Goal: Task Accomplishment & Management: Complete application form

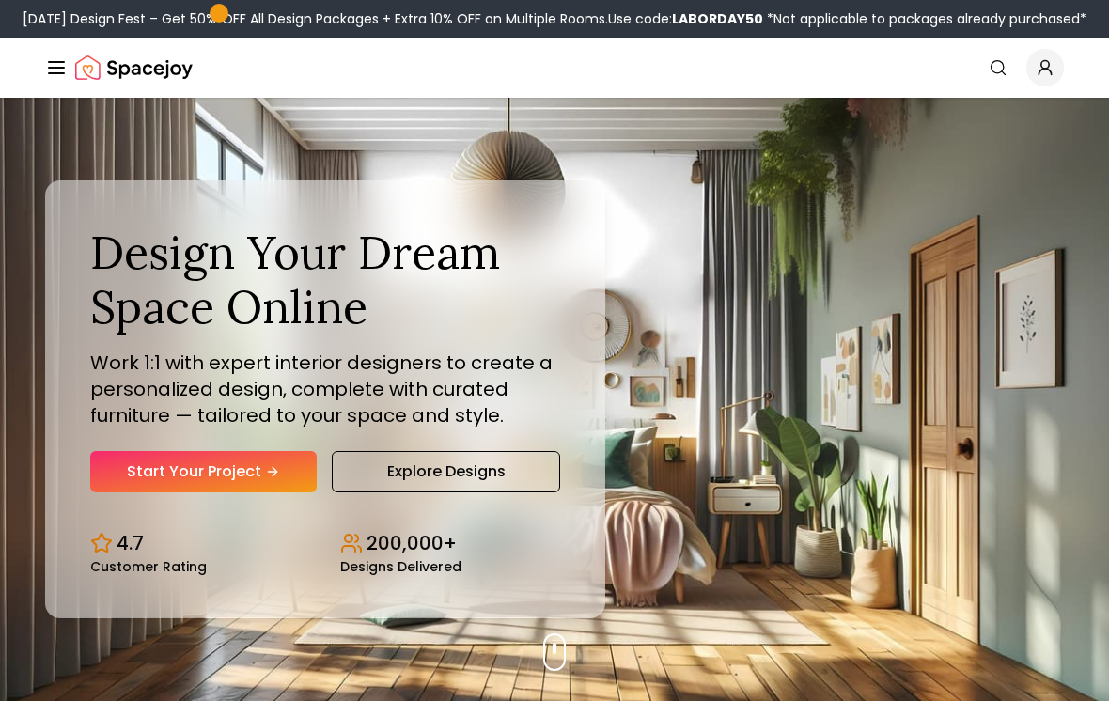
click at [295, 491] on link "Start Your Project" at bounding box center [203, 471] width 226 height 41
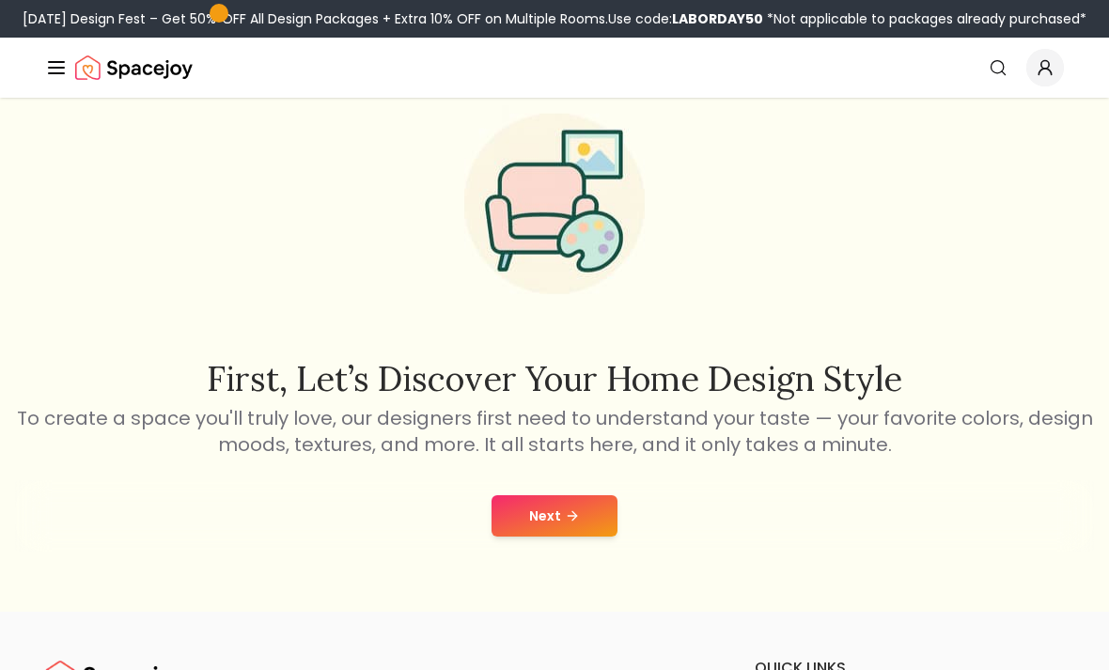
scroll to position [113, 0]
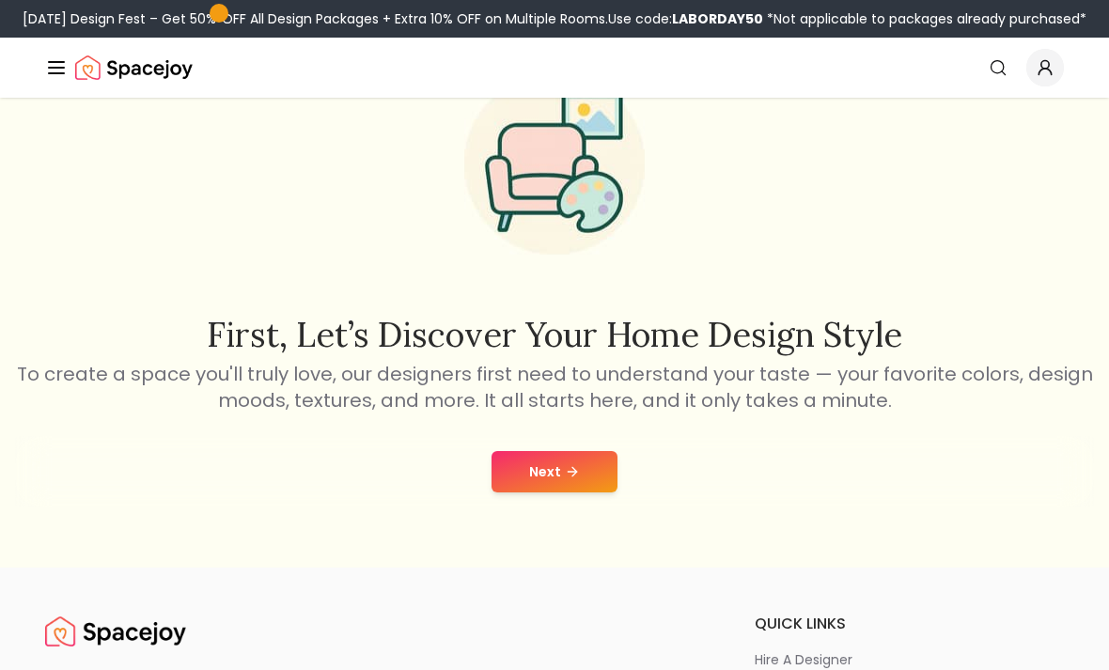
click at [596, 477] on button "Next" at bounding box center [555, 471] width 126 height 41
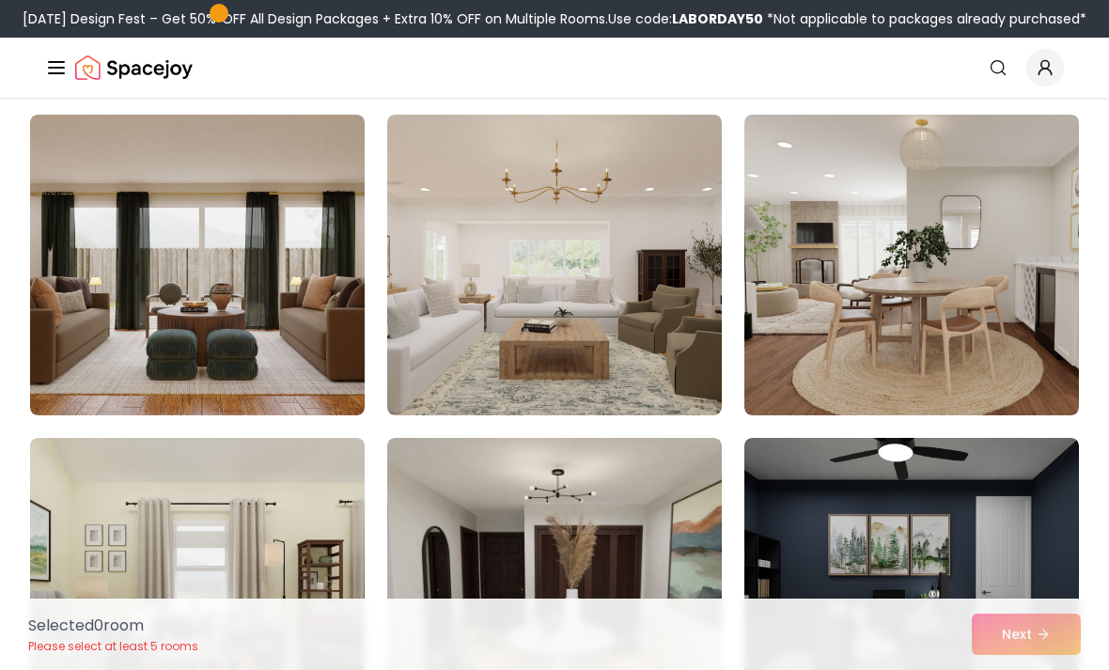
scroll to position [140, 0]
click at [858, 351] on img at bounding box center [911, 266] width 335 height 301
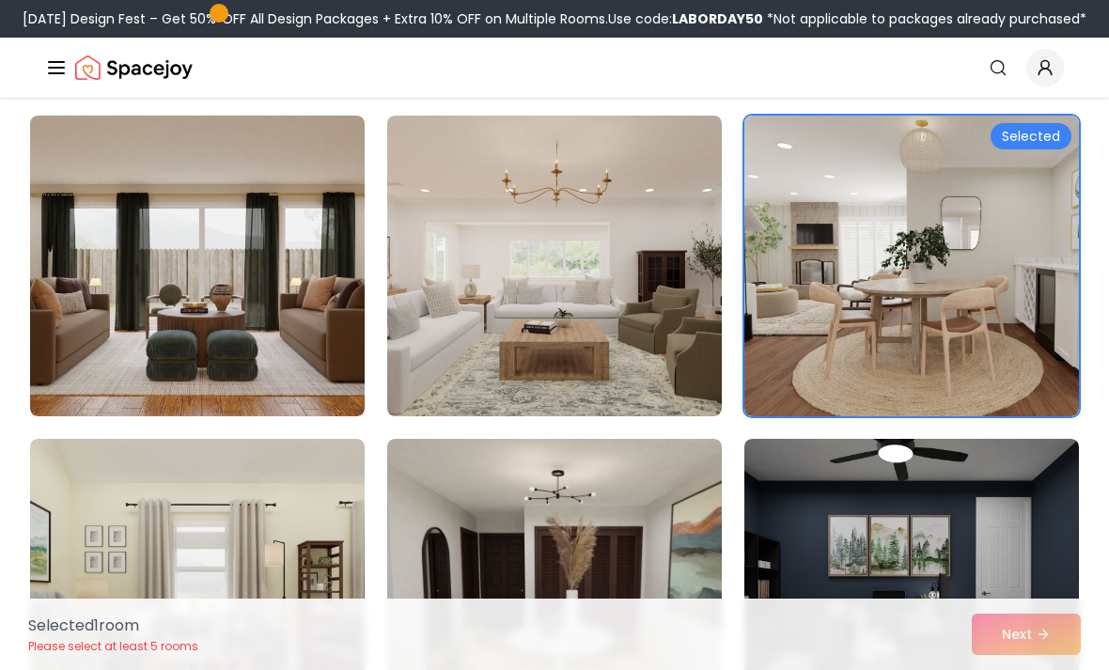
click at [308, 377] on img at bounding box center [197, 266] width 335 height 301
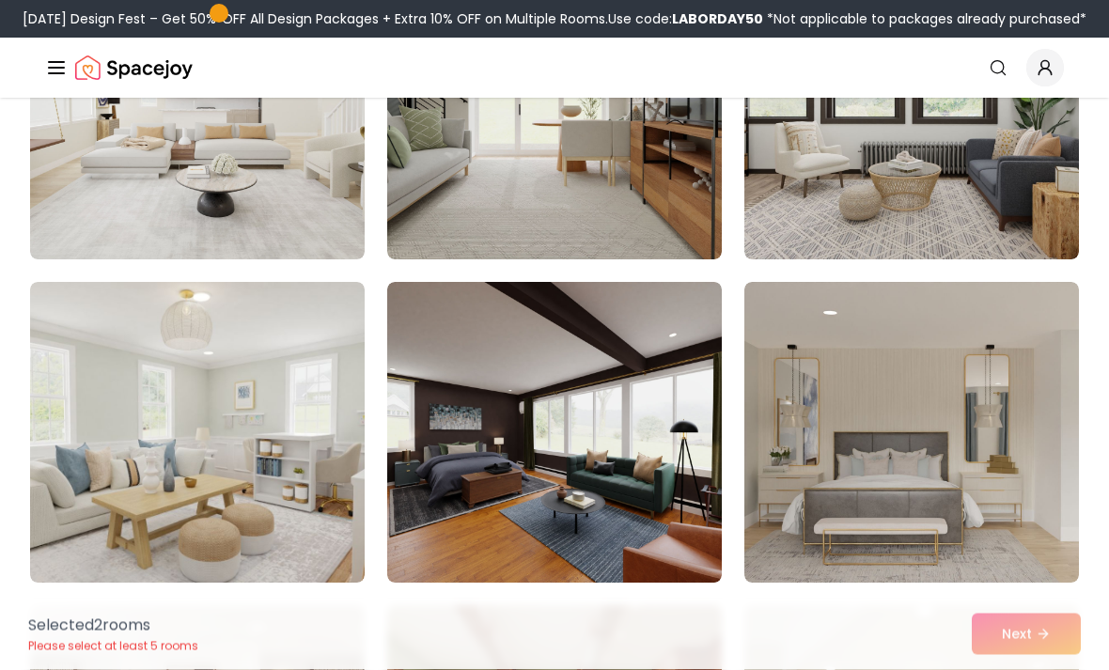
scroll to position [942, 0]
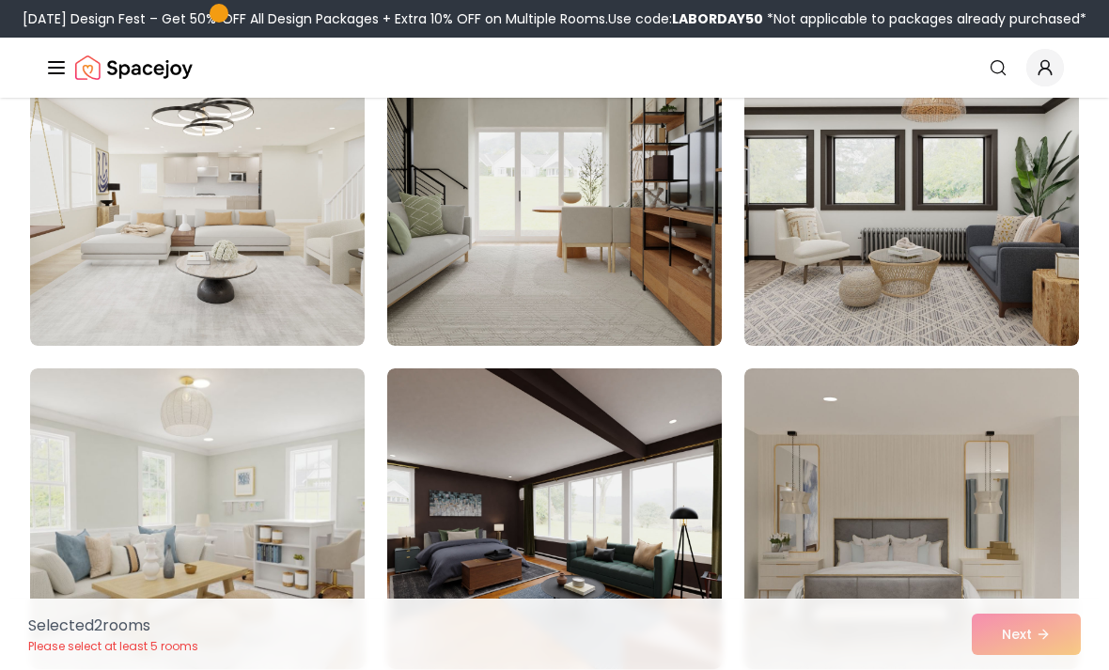
click at [288, 305] on img at bounding box center [197, 195] width 335 height 301
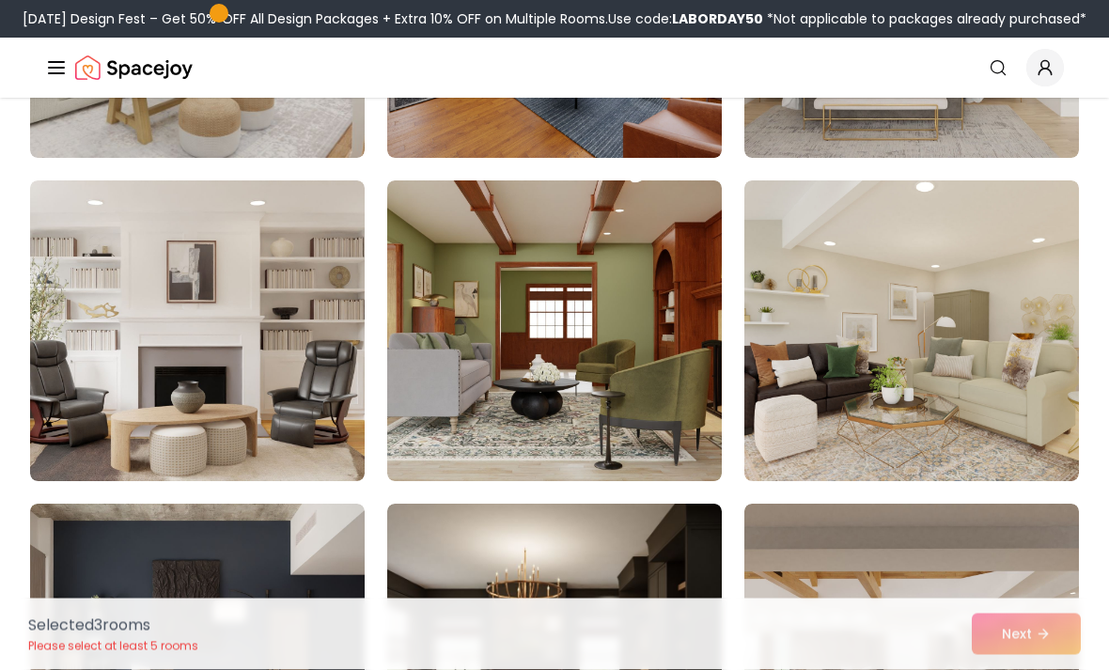
scroll to position [1368, 0]
click at [917, 430] on img at bounding box center [911, 330] width 335 height 301
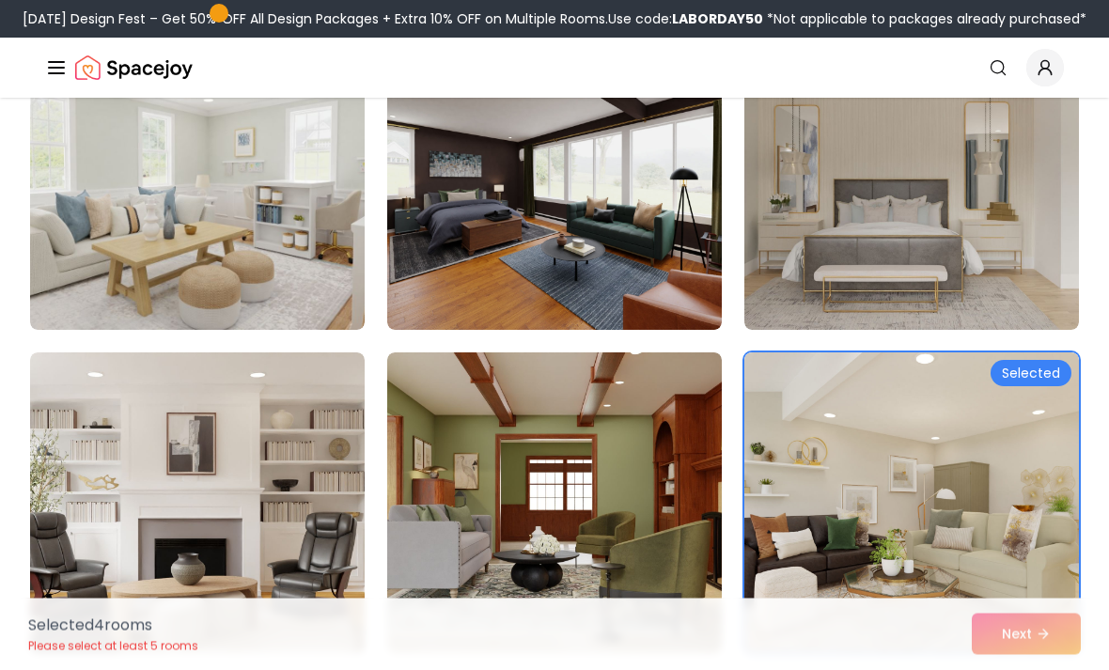
scroll to position [1196, 0]
click at [285, 275] on img at bounding box center [197, 179] width 335 height 301
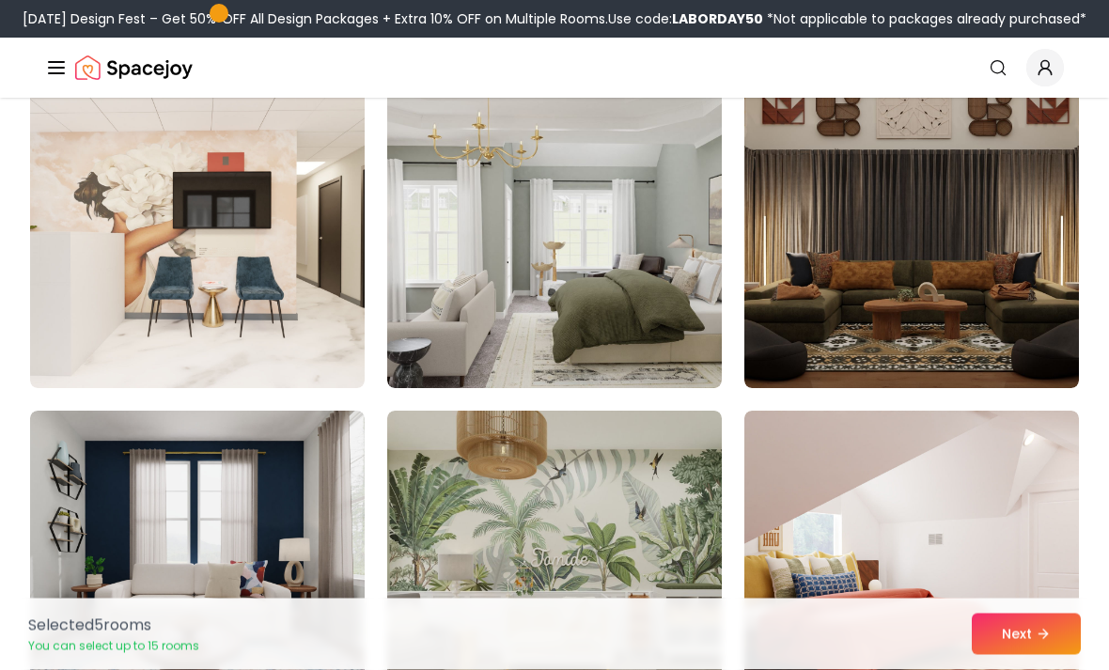
scroll to position [5341, 0]
click at [667, 291] on img at bounding box center [554, 237] width 335 height 301
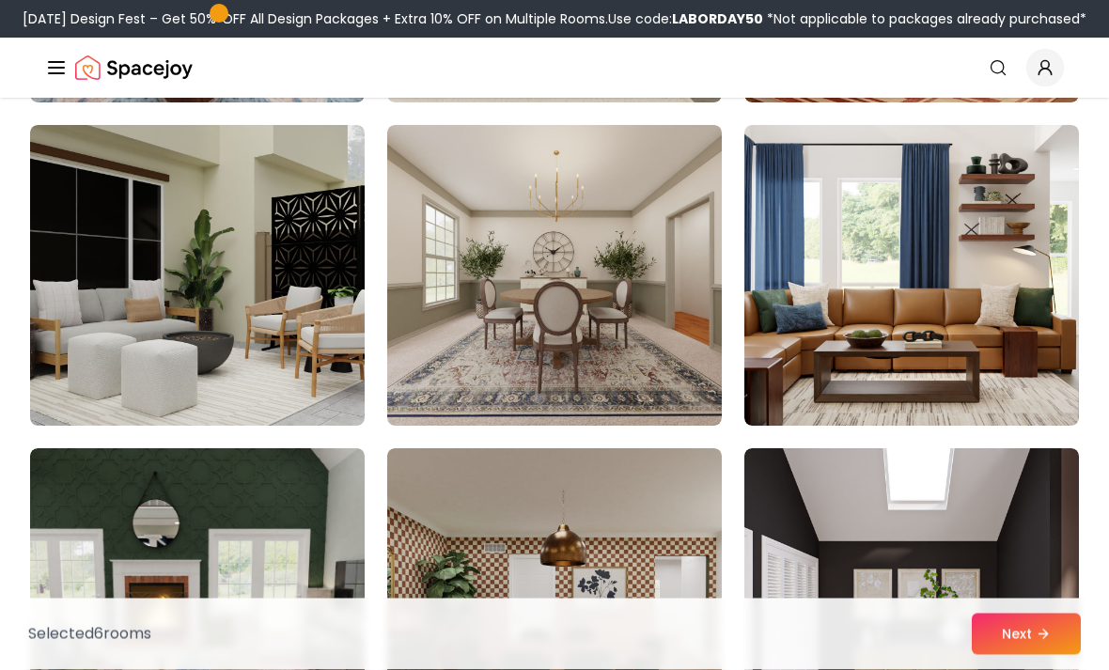
scroll to position [5949, 0]
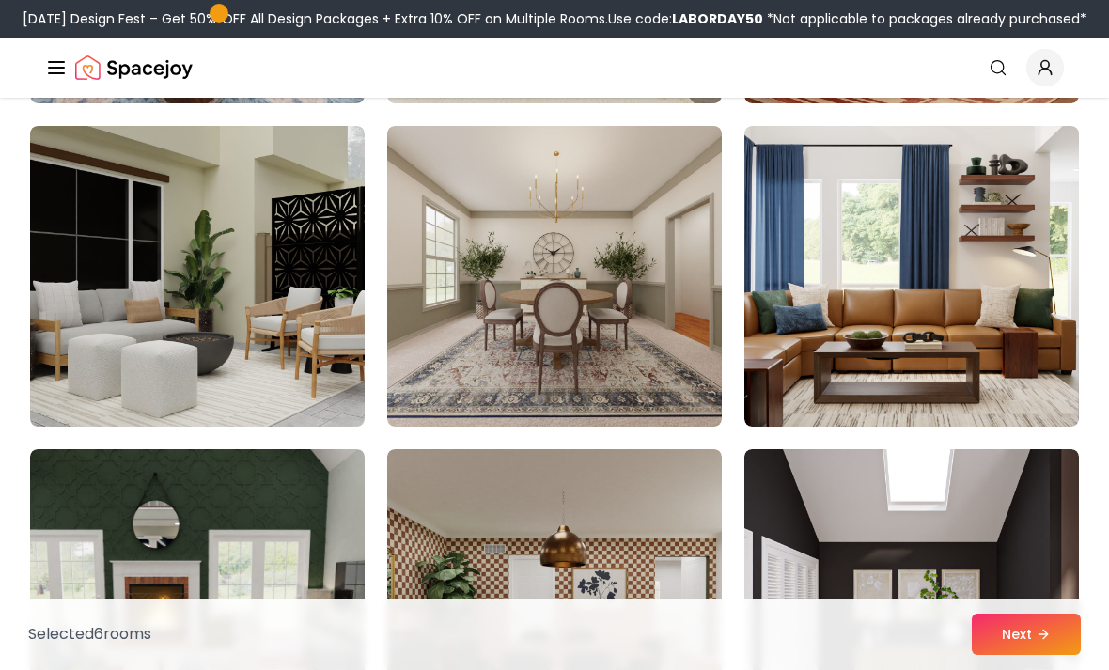
click at [290, 376] on img at bounding box center [197, 276] width 335 height 301
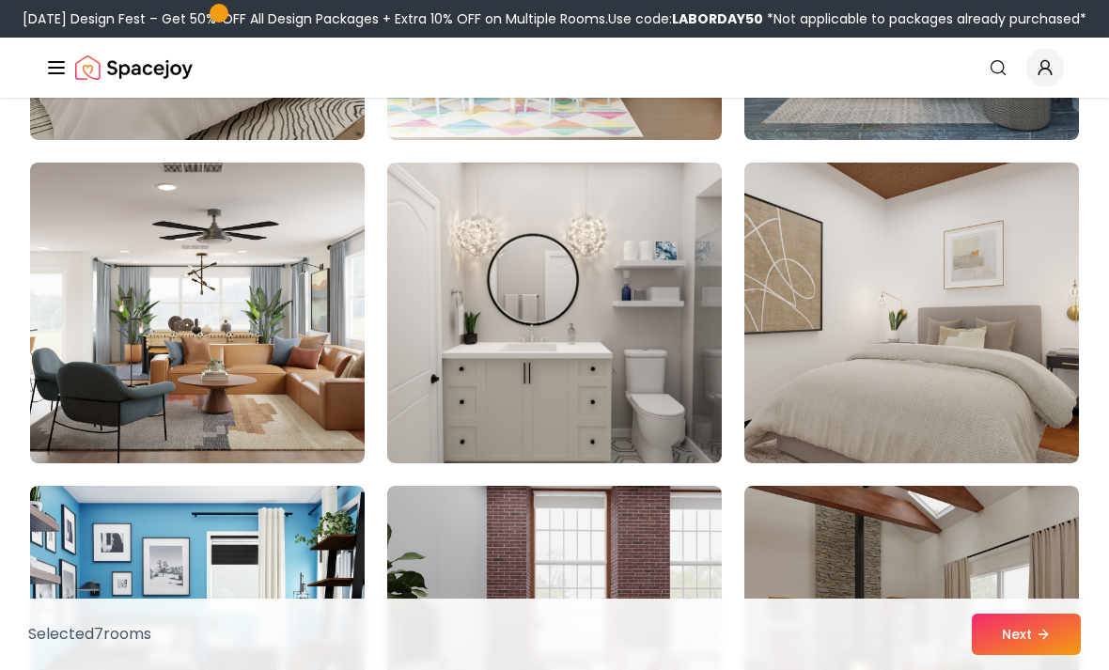
scroll to position [8500, 0]
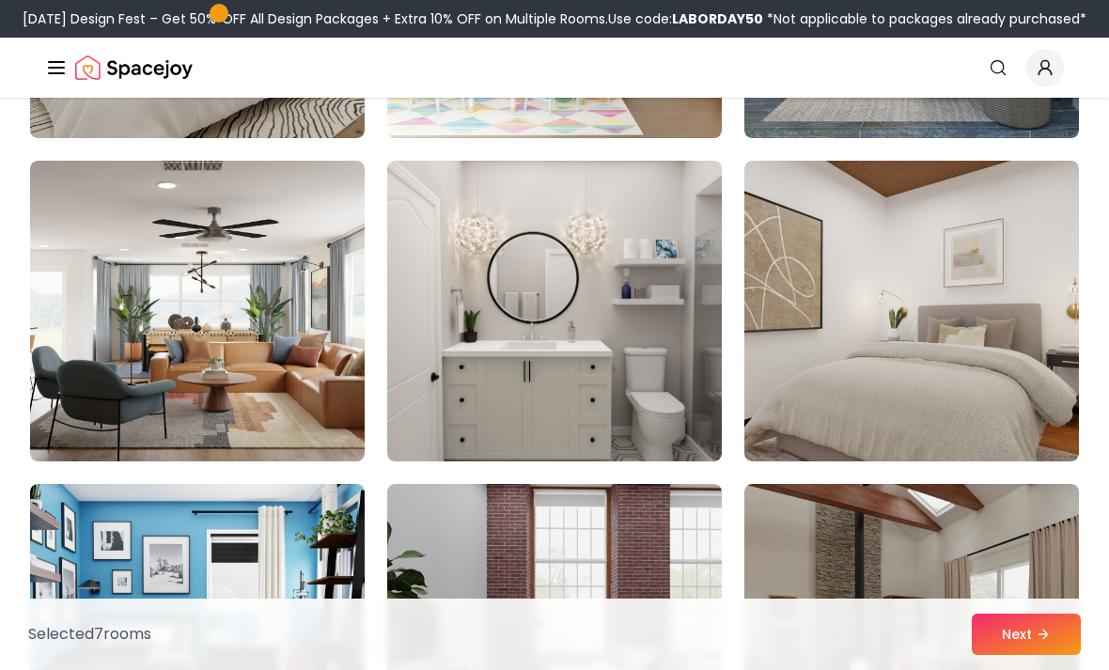
click at [677, 408] on img at bounding box center [554, 311] width 335 height 301
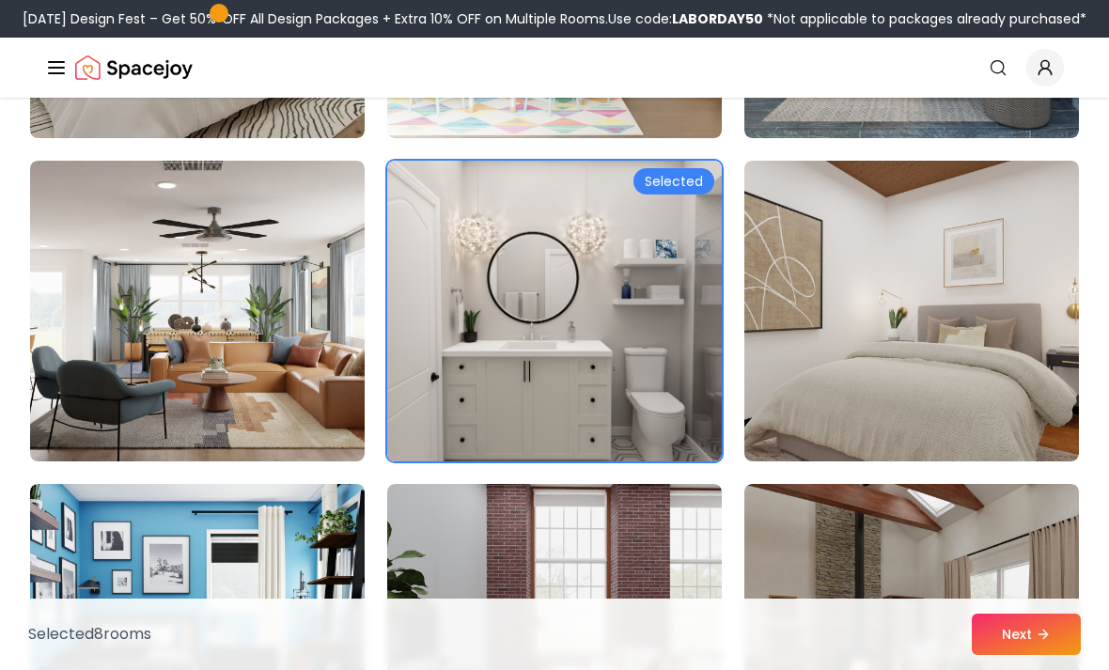
click at [1030, 395] on img at bounding box center [911, 311] width 335 height 301
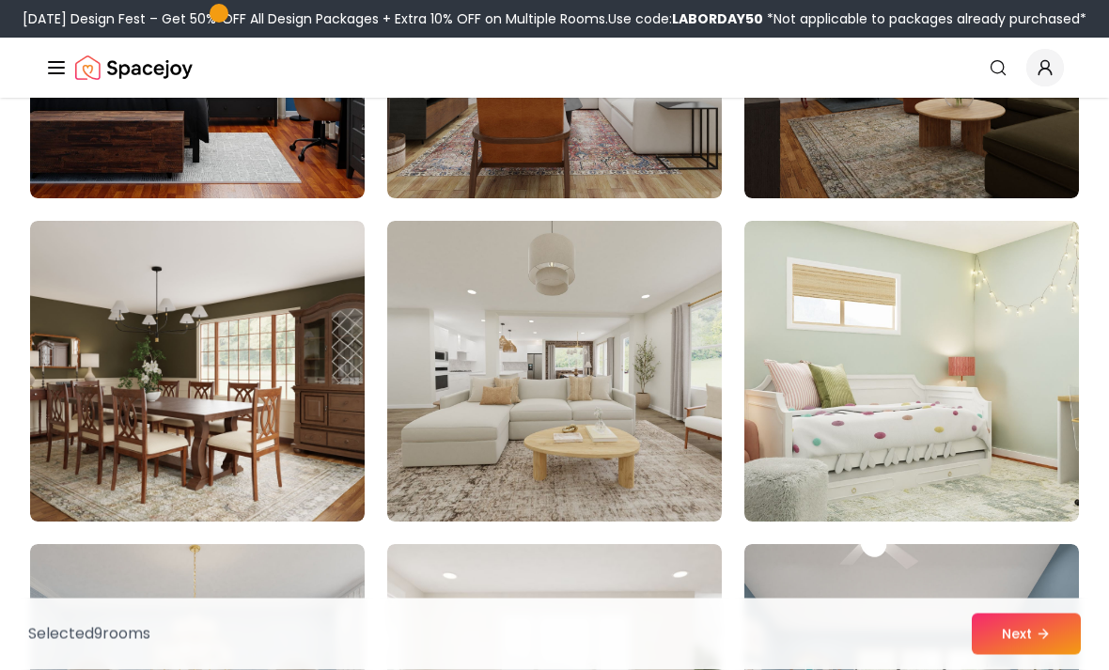
scroll to position [9091, 0]
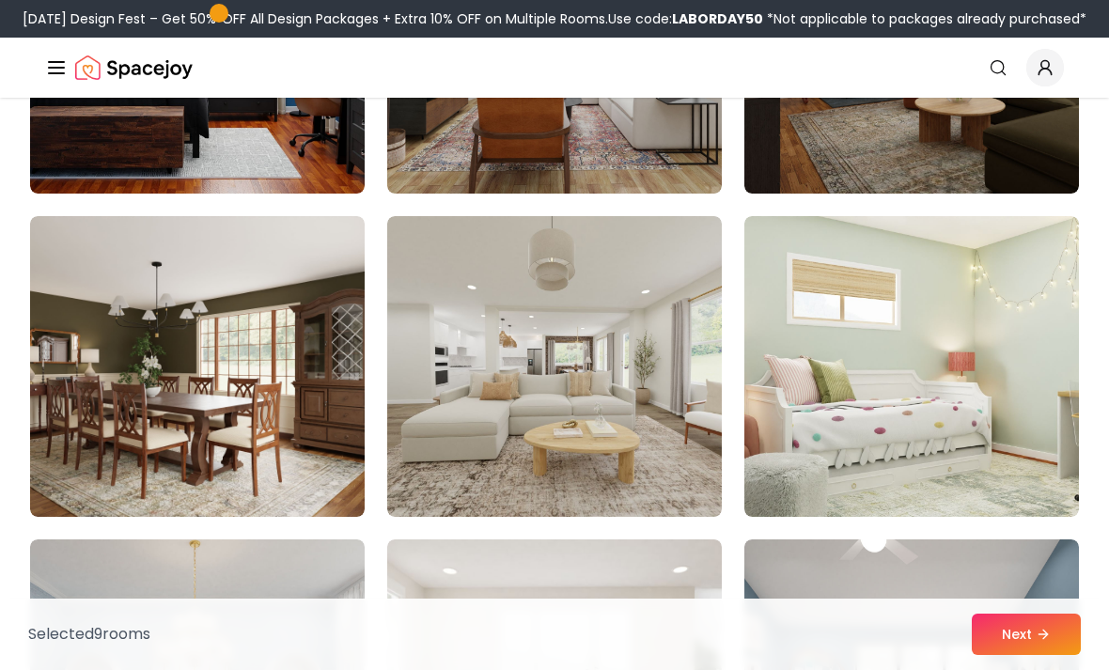
click at [653, 451] on img at bounding box center [554, 366] width 335 height 301
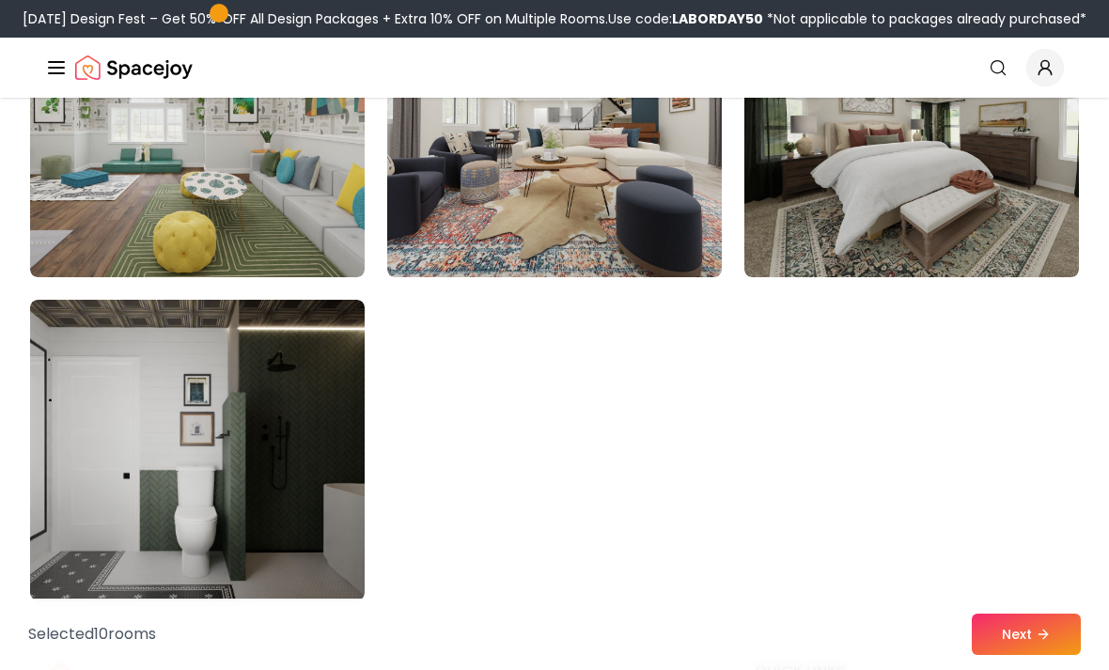
scroll to position [10608, 0]
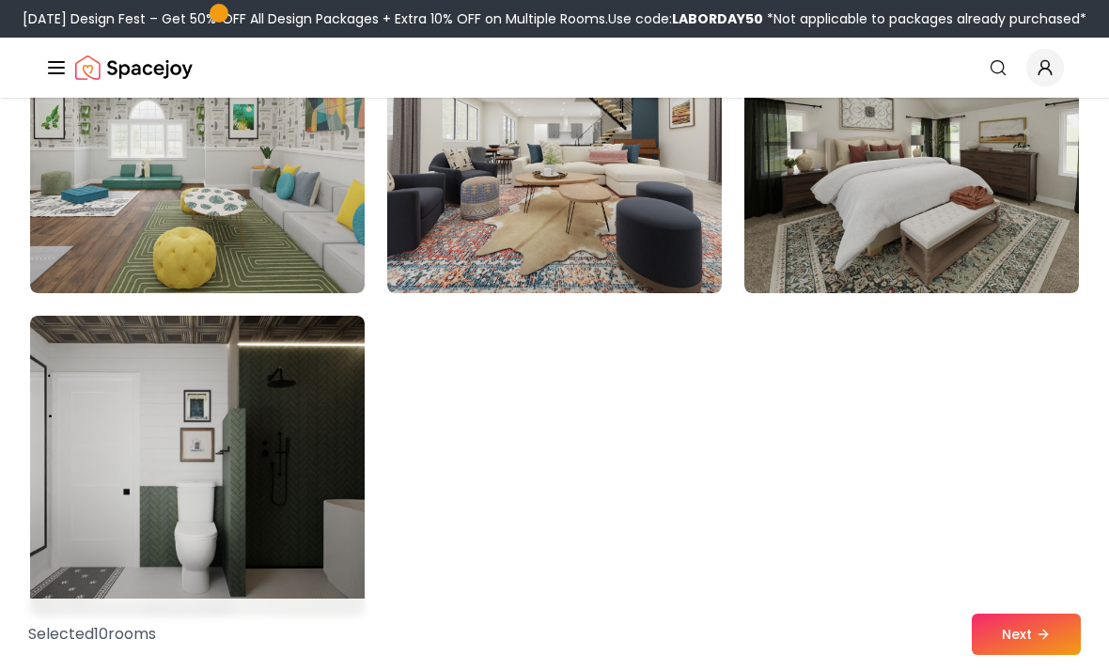
click at [1010, 655] on button "Next" at bounding box center [1026, 634] width 109 height 41
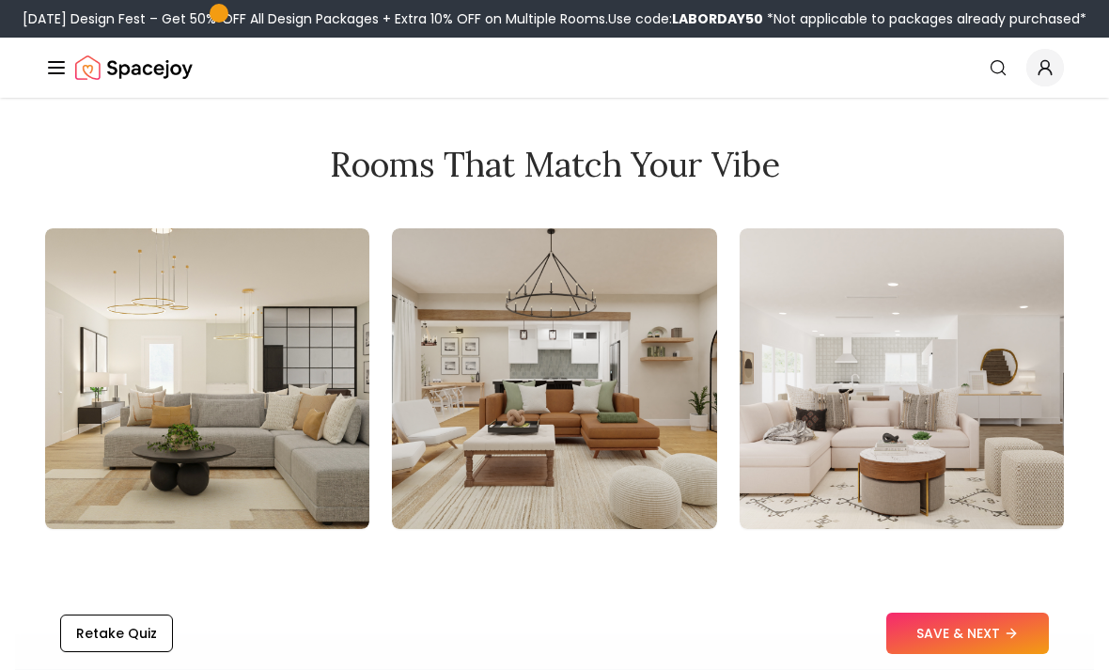
scroll to position [1952, 0]
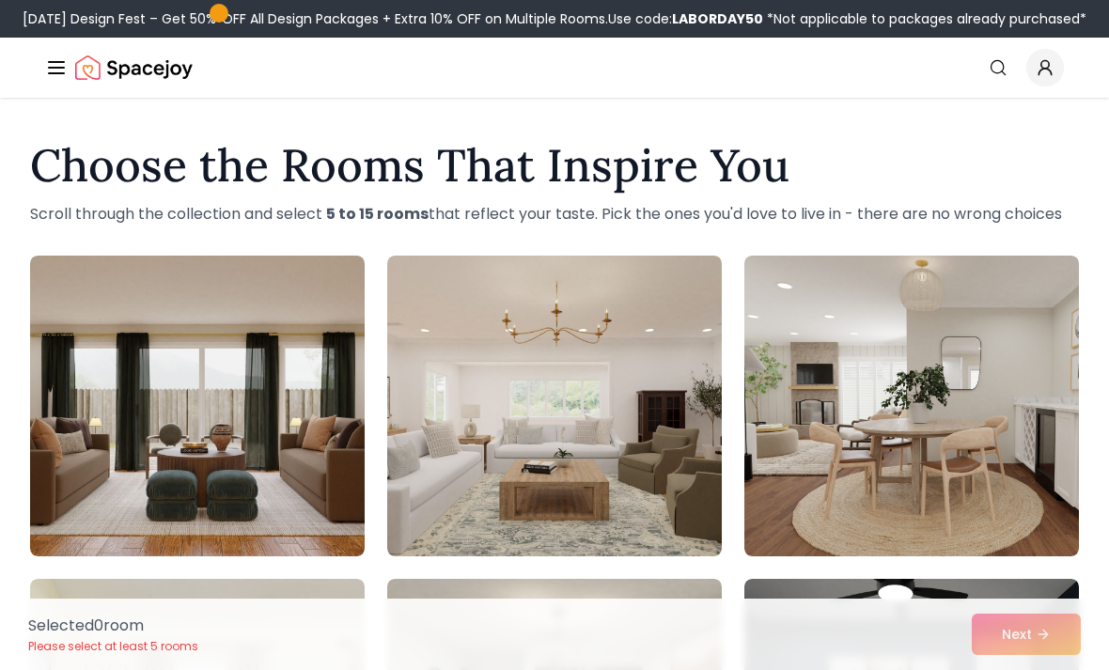
scroll to position [173, 0]
